Goal: Use online tool/utility: Utilize a website feature to perform a specific function

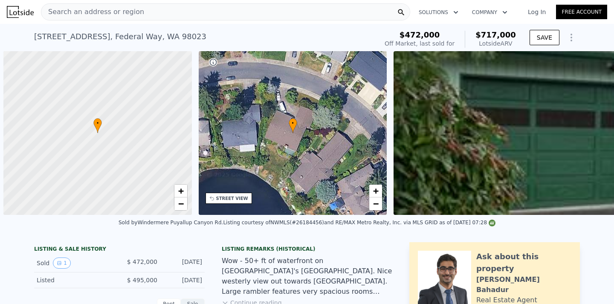
scroll to position [0, 3]
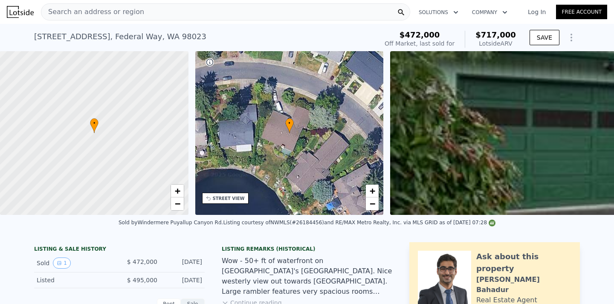
type input "$ 206,123"
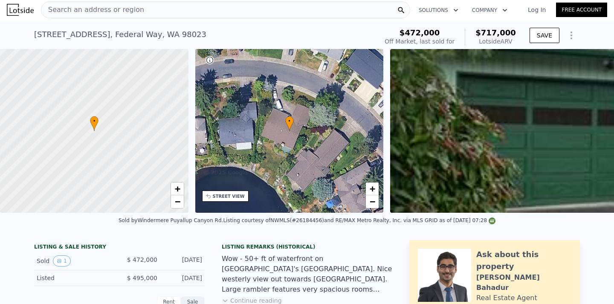
scroll to position [0, 0]
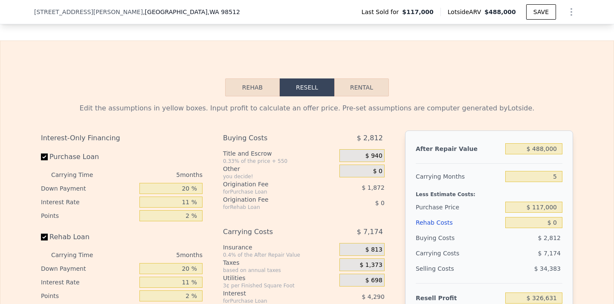
scroll to position [1190, 0]
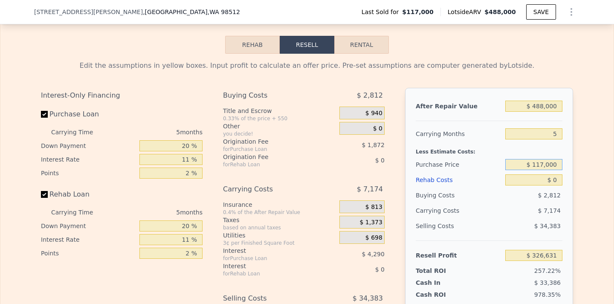
click at [541, 170] on input "$ 117,000" at bounding box center [533, 164] width 57 height 11
type input "$ 141,000"
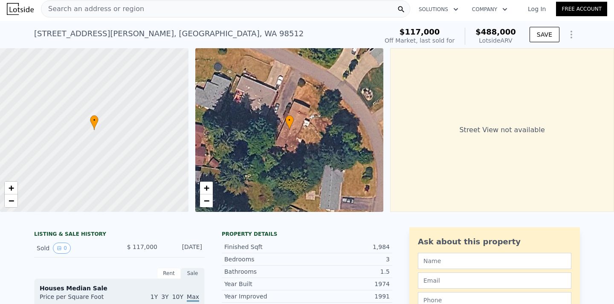
scroll to position [0, 0]
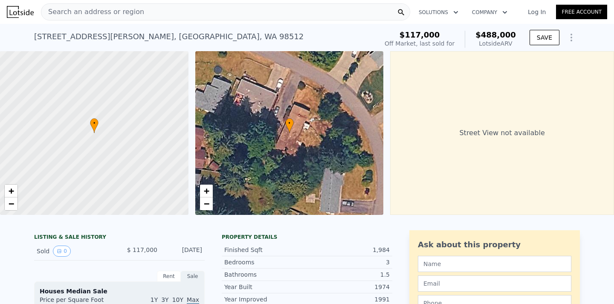
type input "$ 301,287"
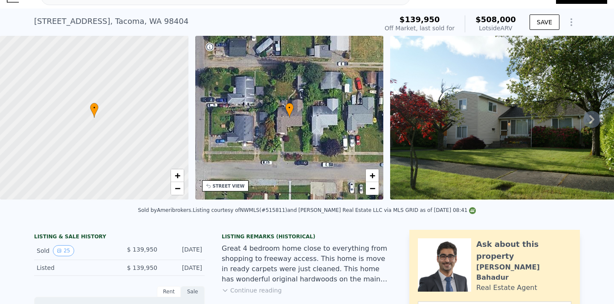
scroll to position [3, 0]
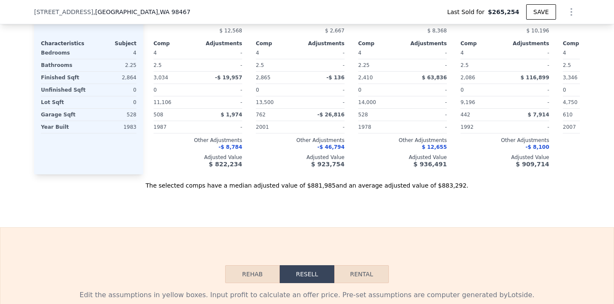
scroll to position [1190, 0]
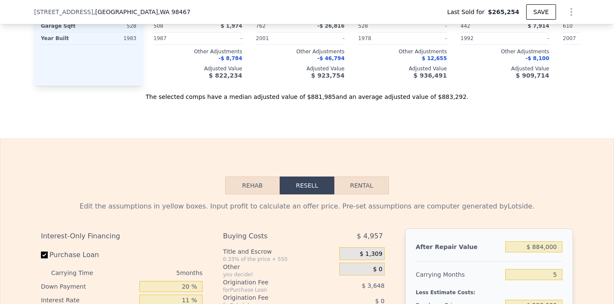
type input "$ 884,000"
type input "$ 573,913"
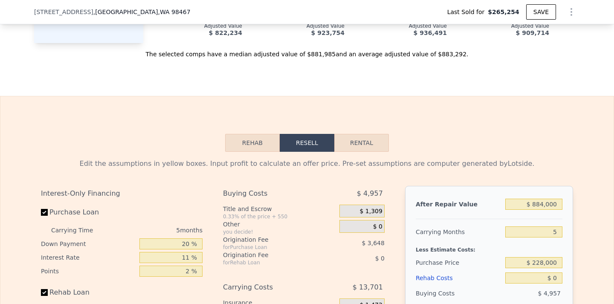
scroll to position [1233, 0]
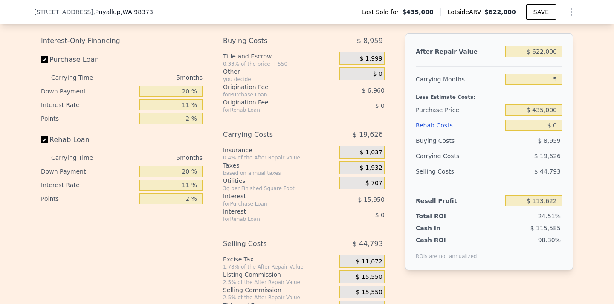
scroll to position [1361, 0]
